Goal: Information Seeking & Learning: Learn about a topic

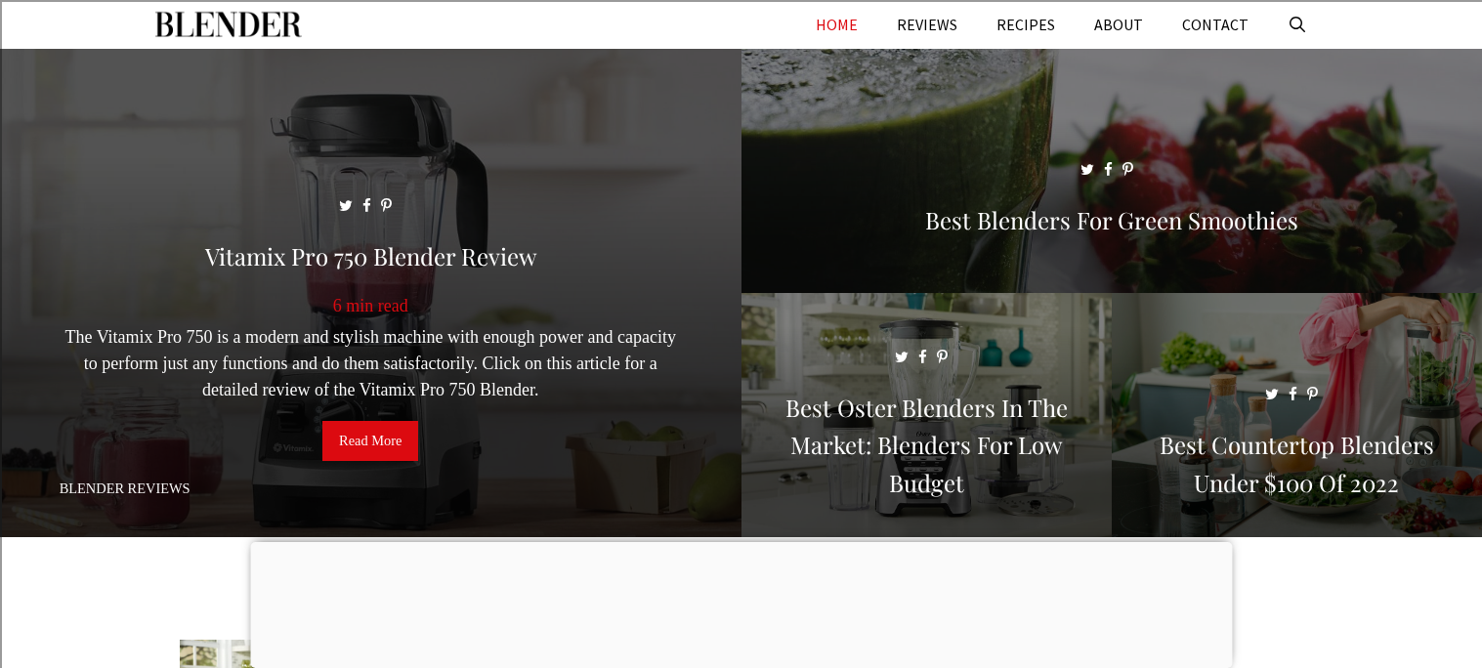
click at [382, 444] on link "Read More" at bounding box center [370, 441] width 96 height 41
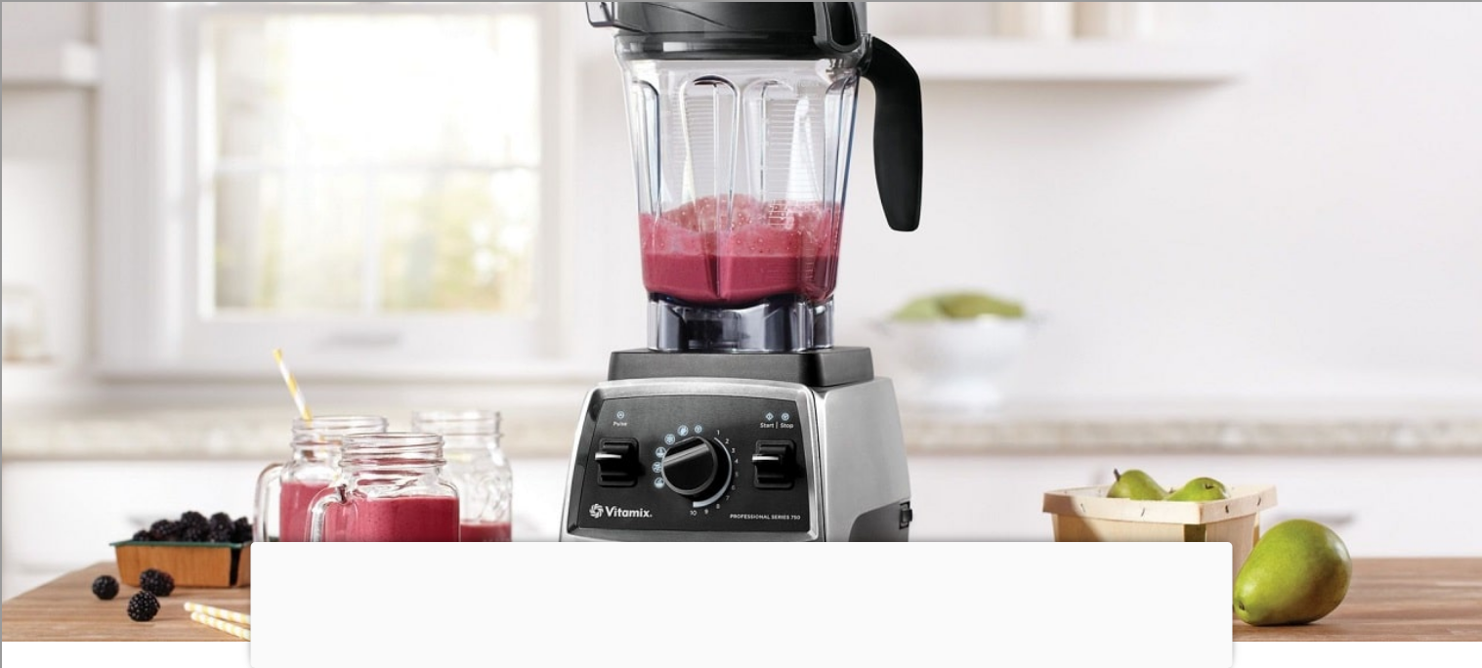
scroll to position [153, 0]
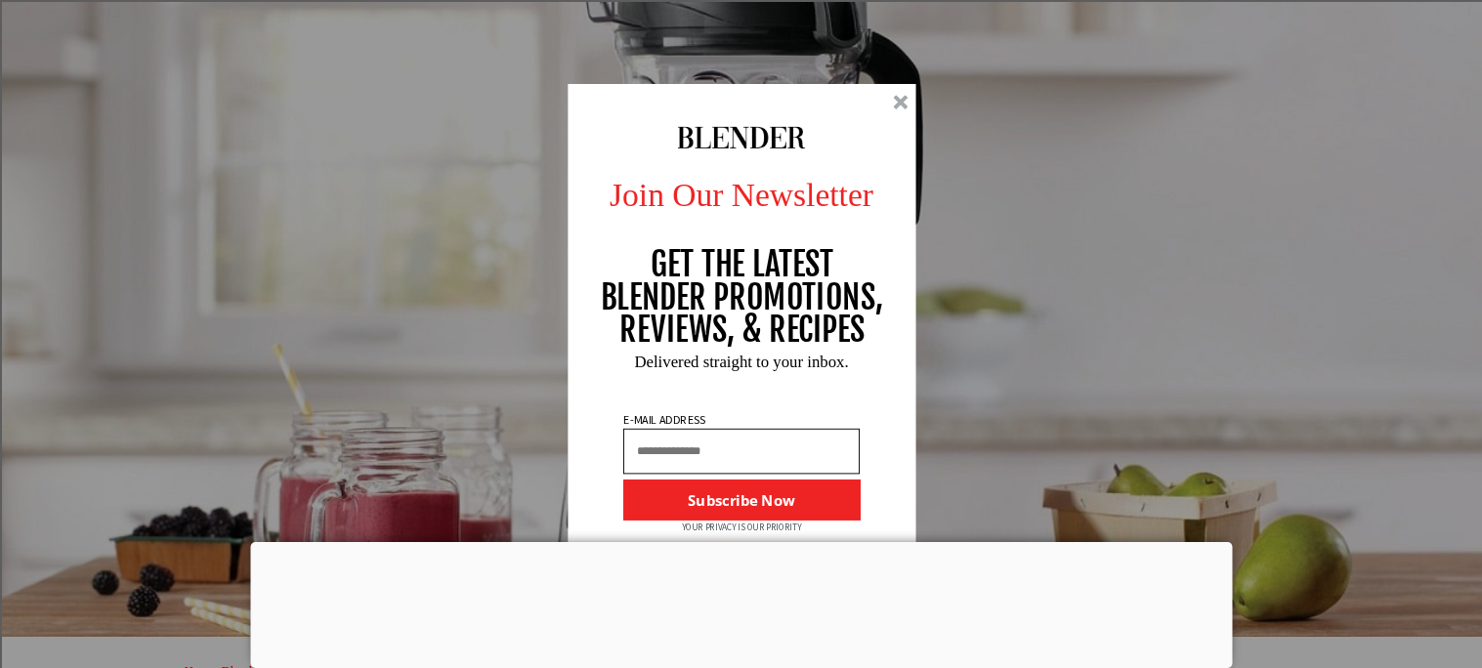
click at [902, 97] on div at bounding box center [900, 102] width 15 height 15
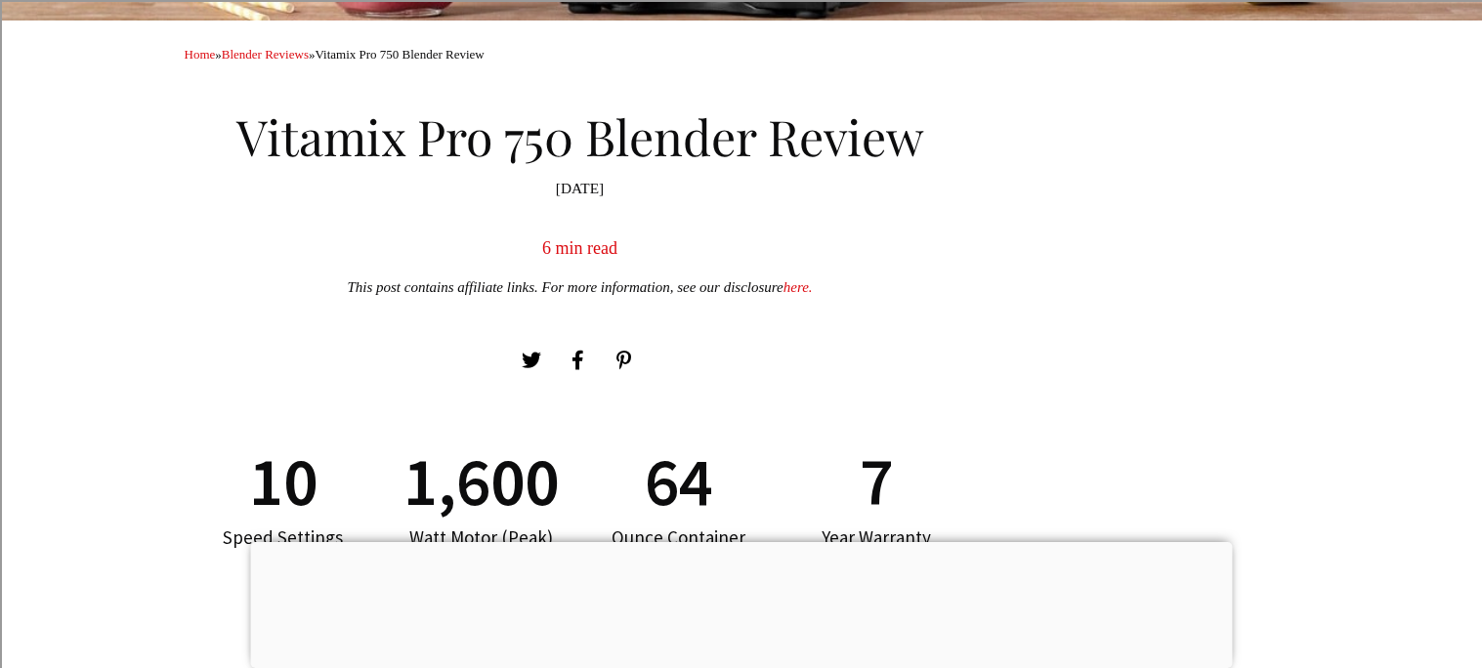
scroll to position [0, 0]
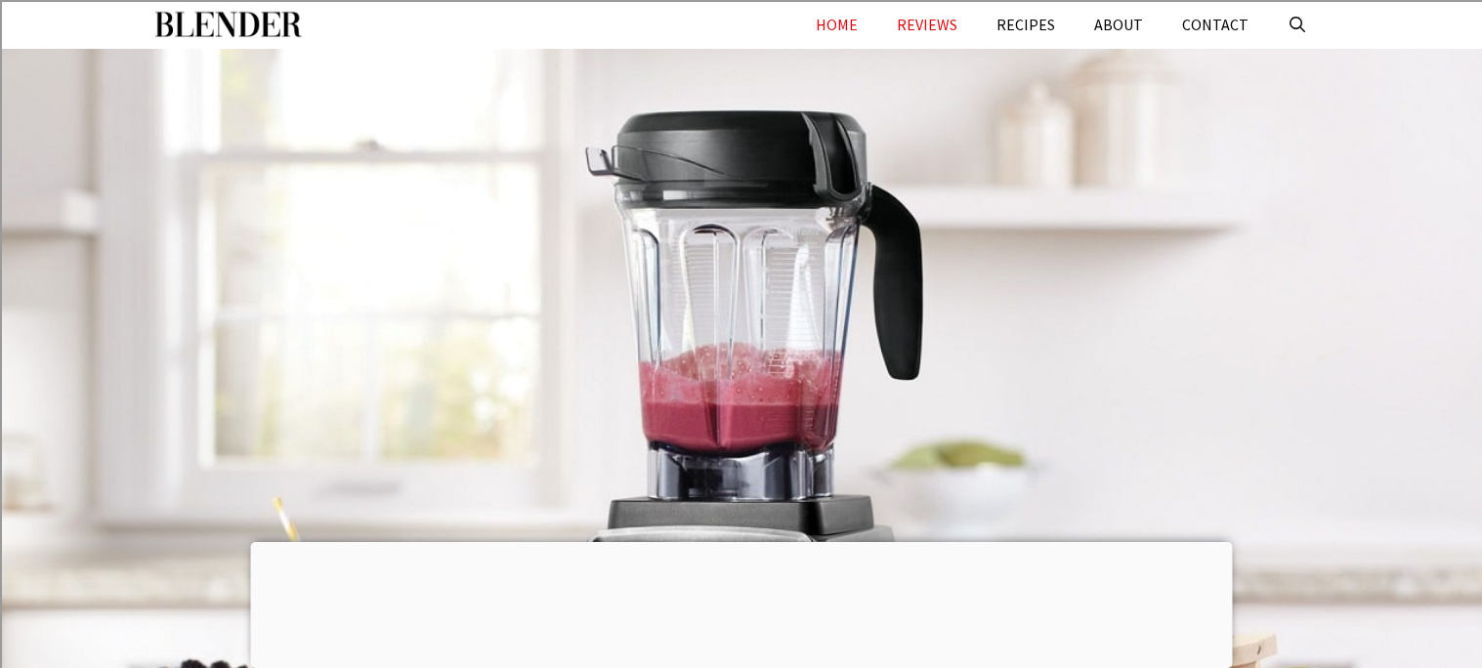
click at [873, 21] on link "HOME" at bounding box center [836, 24] width 81 height 49
